Goal: Use online tool/utility: Utilize a website feature to perform a specific function

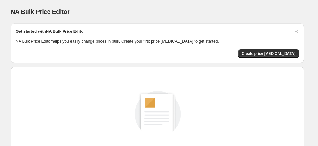
scroll to position [85, 0]
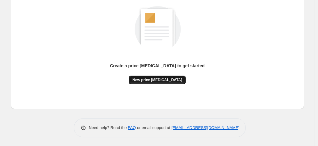
click at [160, 78] on span "New price [MEDICAL_DATA]" at bounding box center [158, 80] width 50 height 5
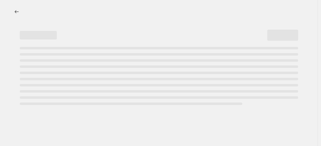
select select "percentage"
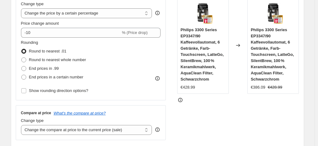
scroll to position [131, 0]
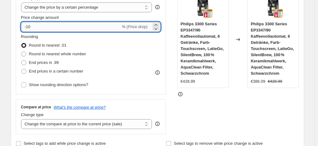
click at [66, 24] on input "-10" at bounding box center [71, 27] width 100 height 10
type input "-1"
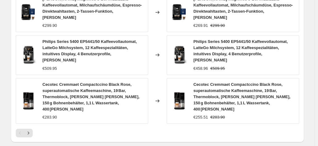
scroll to position [529, 0]
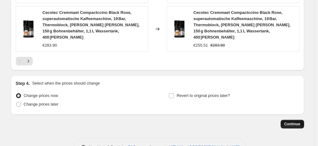
type input "-35"
click at [295, 122] on span "Continue" at bounding box center [292, 124] width 16 height 5
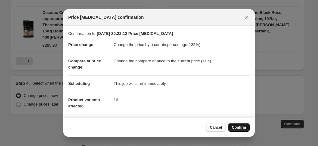
click at [239, 124] on button "Confirm" at bounding box center [239, 127] width 22 height 9
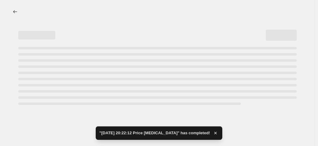
select select "percentage"
